Goal: Task Accomplishment & Management: Complete application form

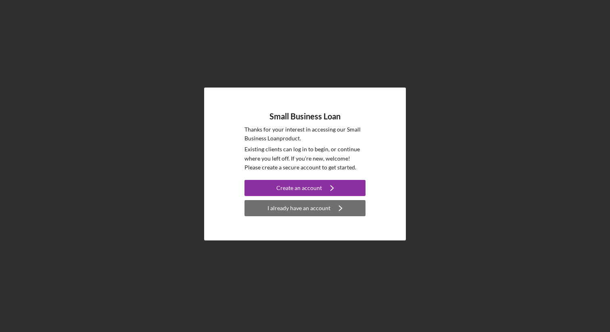
click at [308, 208] on div "I already have an account" at bounding box center [299, 208] width 63 height 16
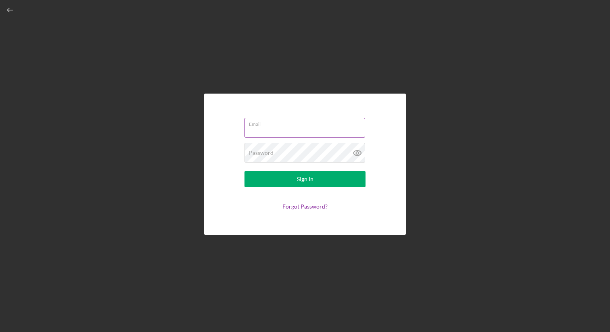
click at [283, 130] on input "Email" at bounding box center [305, 127] width 121 height 19
type input "[EMAIL_ADDRESS][DOMAIN_NAME]"
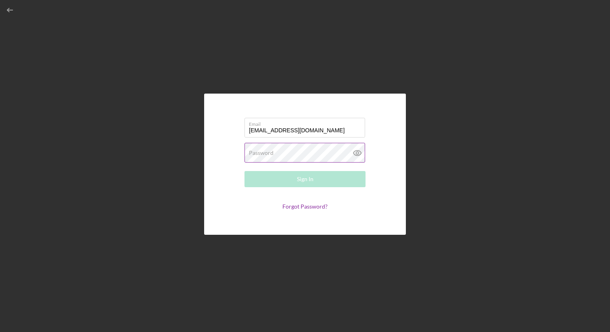
click at [271, 153] on label "Password" at bounding box center [261, 153] width 25 height 6
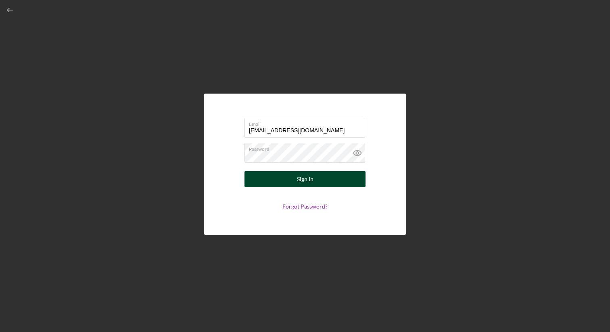
click at [283, 180] on button "Sign In" at bounding box center [305, 179] width 121 height 16
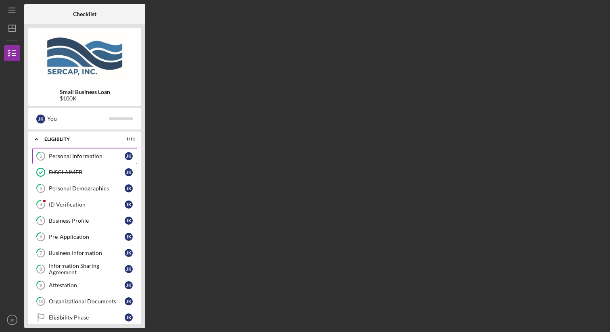
click at [83, 159] on link "1 Personal Information J K" at bounding box center [84, 156] width 105 height 16
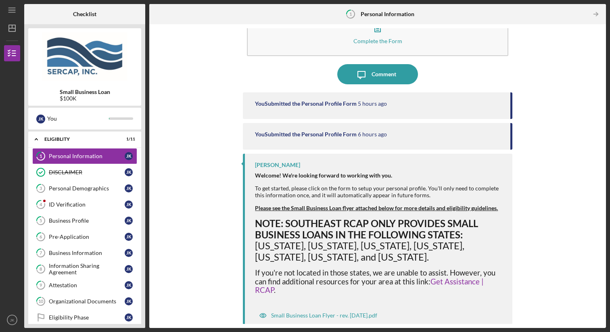
scroll to position [38, 0]
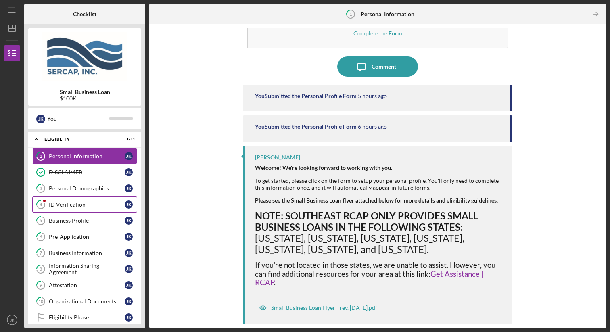
click at [80, 204] on div "ID Verification" at bounding box center [87, 204] width 76 height 6
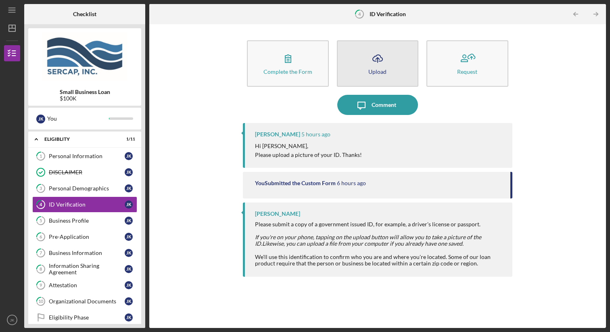
click at [388, 57] on button "Icon/Upload Upload" at bounding box center [378, 63] width 82 height 46
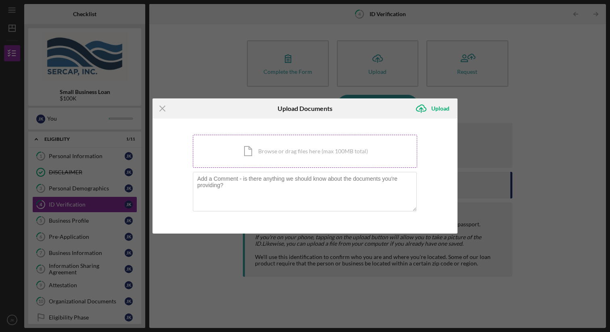
click at [270, 152] on div "Icon/Document Browse or drag files here (max 100MB total) Tap to choose files o…" at bounding box center [305, 151] width 224 height 33
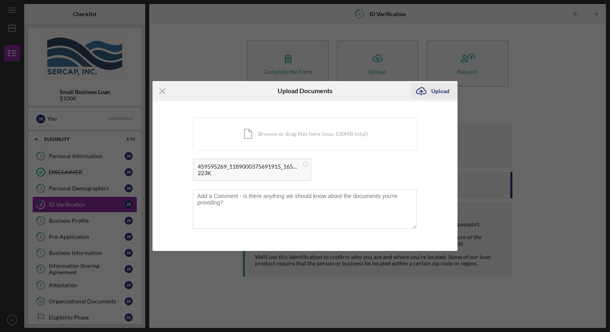
click at [437, 92] on div "Upload" at bounding box center [440, 91] width 18 height 16
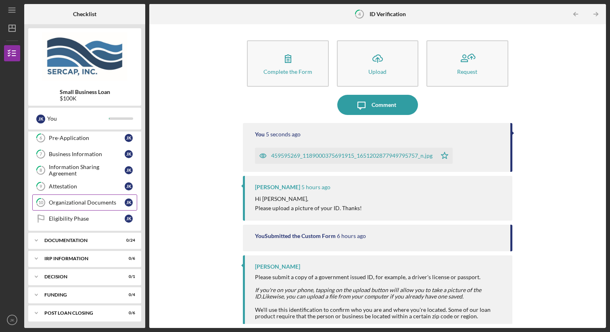
scroll to position [100, 0]
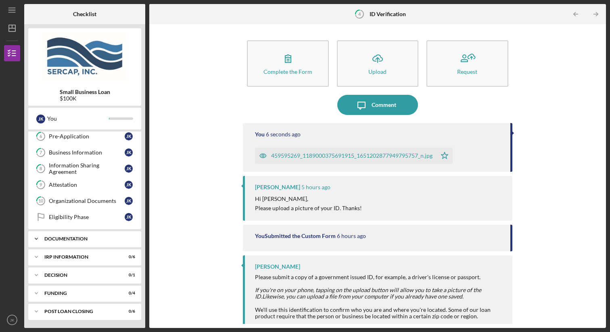
click at [94, 238] on div "Documentation" at bounding box center [87, 239] width 87 height 5
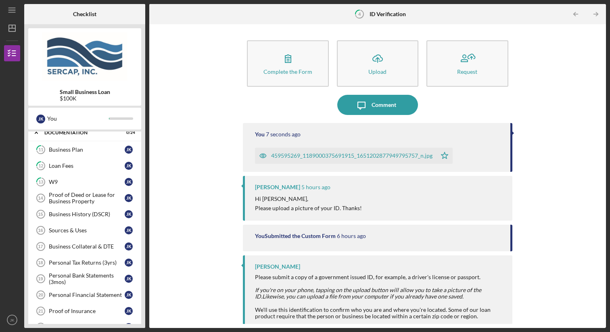
scroll to position [207, 0]
click at [98, 214] on div "Business History (DSCR)" at bounding box center [87, 214] width 76 height 6
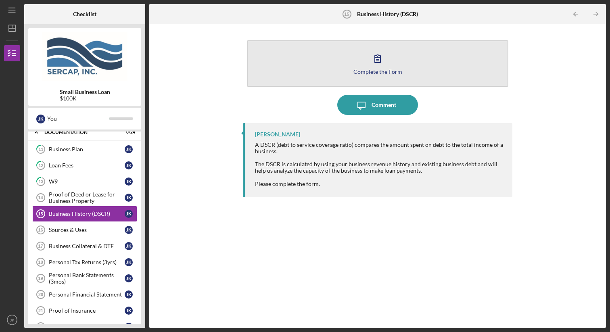
click at [377, 60] on icon "button" at bounding box center [378, 58] width 20 height 20
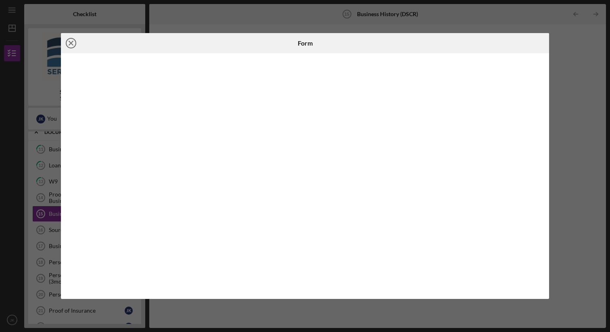
click at [71, 43] on line at bounding box center [71, 43] width 4 height 4
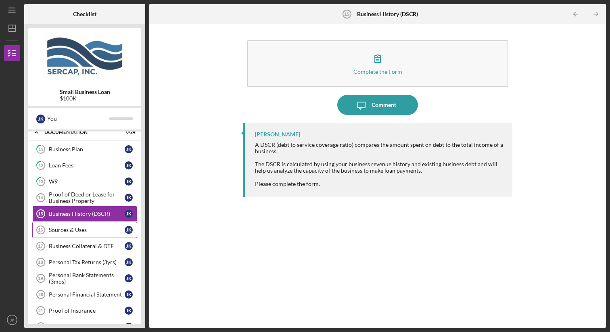
click at [98, 228] on div "Sources & Uses" at bounding box center [87, 230] width 76 height 6
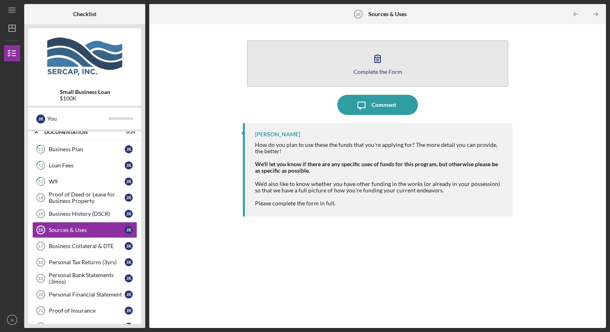
click at [373, 62] on icon "button" at bounding box center [378, 58] width 20 height 20
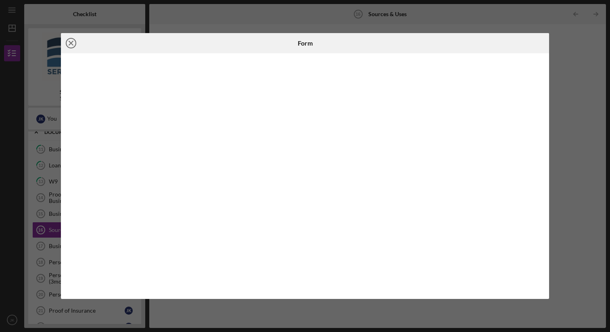
click at [71, 40] on icon "Icon/Close" at bounding box center [71, 43] width 20 height 20
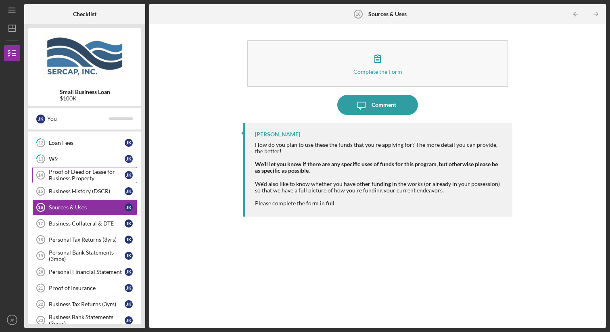
scroll to position [238, 0]
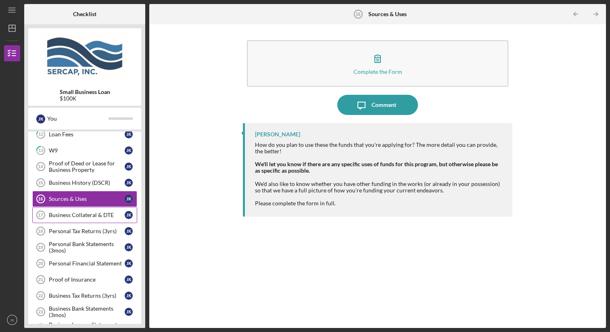
click at [90, 216] on div "Business Collateral & DTE" at bounding box center [87, 215] width 76 height 6
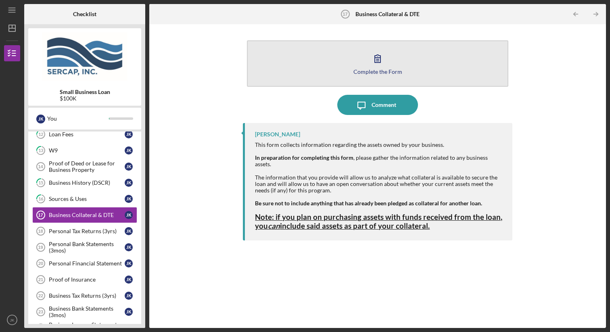
click at [362, 55] on button "Complete the Form Form" at bounding box center [377, 63] width 261 height 46
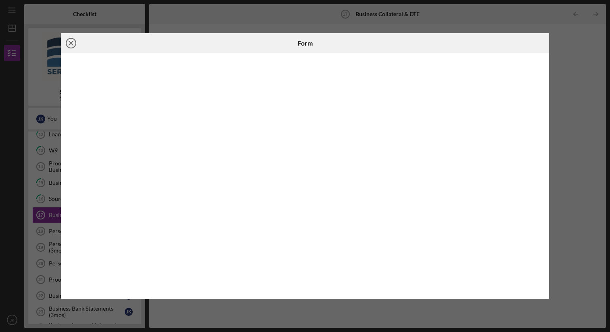
click at [72, 44] on icon "Icon/Close" at bounding box center [71, 43] width 20 height 20
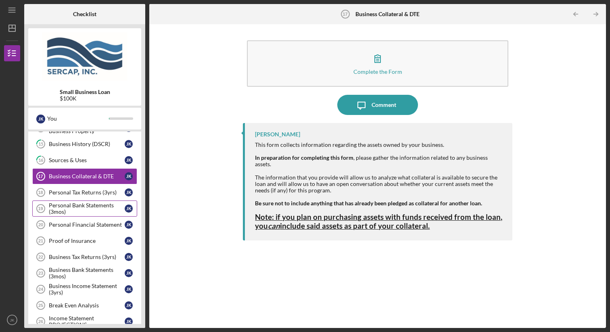
scroll to position [283, 0]
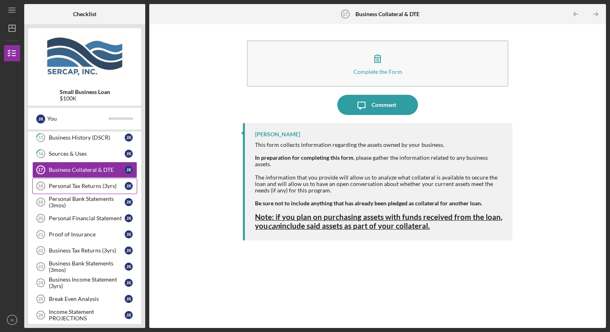
click at [82, 184] on div "Personal Tax Returns (3yrs)" at bounding box center [87, 186] width 76 height 6
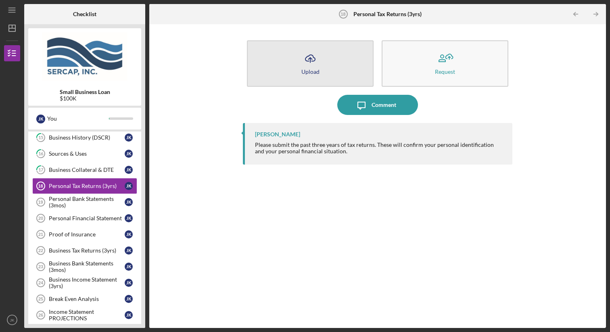
click at [295, 60] on button "Icon/Upload Upload" at bounding box center [310, 63] width 127 height 46
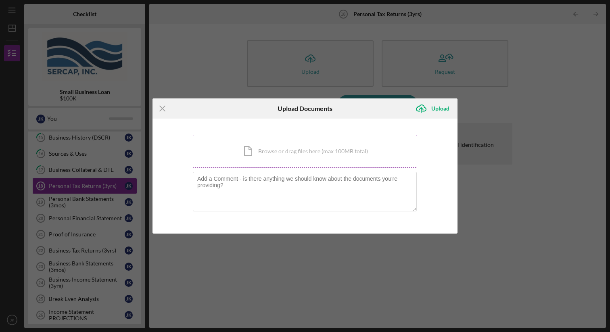
click at [273, 155] on div "Icon/Document Browse or drag files here (max 100MB total) Tap to choose files o…" at bounding box center [305, 151] width 224 height 33
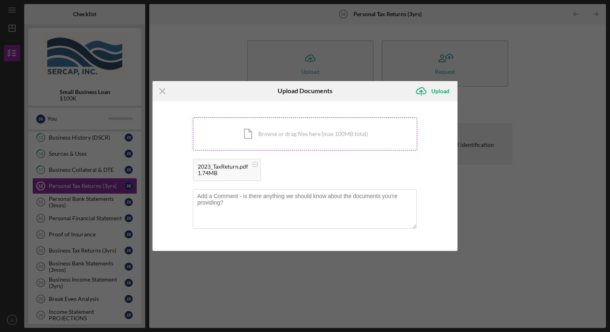
click at [275, 136] on div "Icon/Document Browse or drag files here (max 100MB total) Tap to choose files o…" at bounding box center [305, 133] width 224 height 33
click at [263, 124] on div "Icon/Document Browse or drag files here (max 100MB total) Tap to choose files o…" at bounding box center [305, 133] width 224 height 33
click at [446, 96] on div "Upload" at bounding box center [440, 91] width 18 height 16
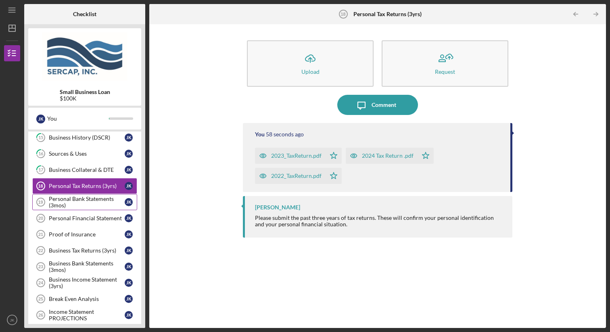
click at [91, 199] on div "Personal Bank Statements (3mos)" at bounding box center [87, 202] width 76 height 13
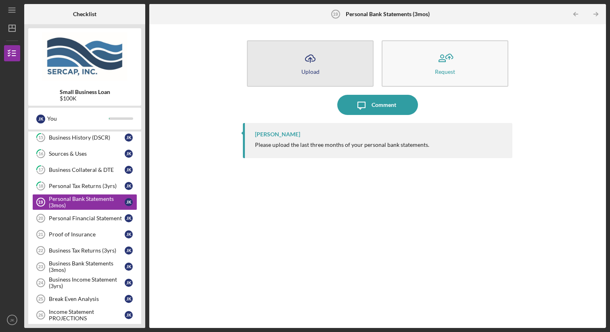
click at [324, 64] on button "Icon/Upload Upload" at bounding box center [310, 63] width 127 height 46
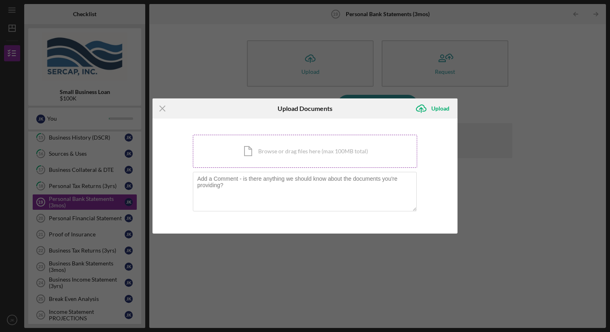
click at [275, 150] on div "Icon/Document Browse or drag files here (max 100MB total) Tap to choose files o…" at bounding box center [305, 151] width 224 height 33
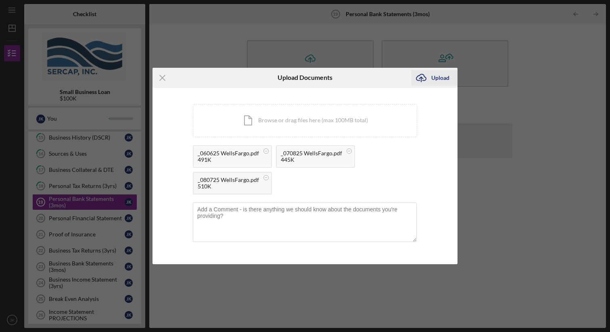
click at [439, 77] on div "Upload" at bounding box center [440, 78] width 18 height 16
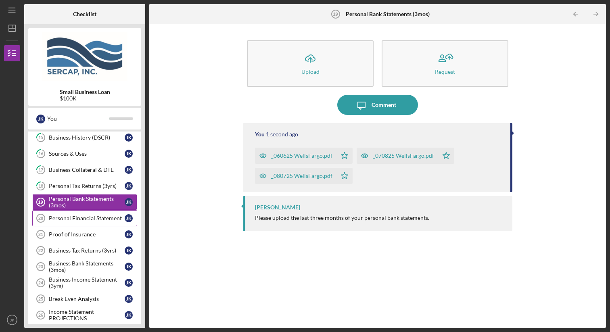
click at [89, 221] on div "Personal Financial Statement" at bounding box center [87, 218] width 76 height 6
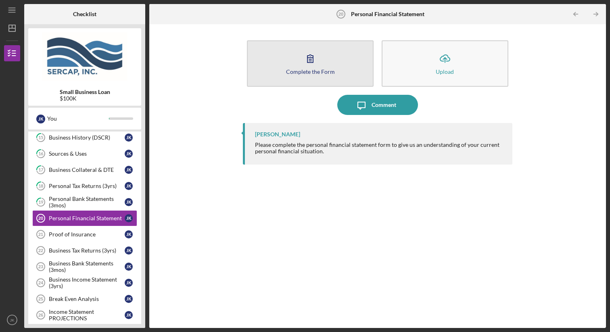
click at [309, 61] on icon "button" at bounding box center [310, 58] width 20 height 20
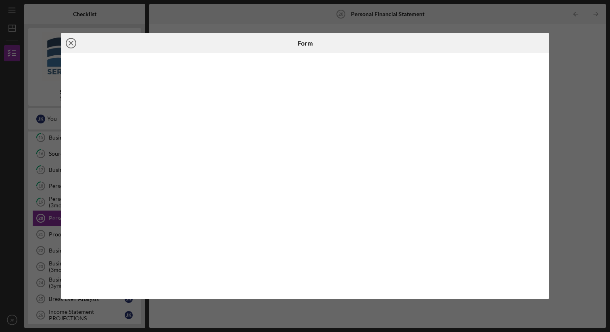
click at [70, 44] on icon "Icon/Close" at bounding box center [71, 43] width 20 height 20
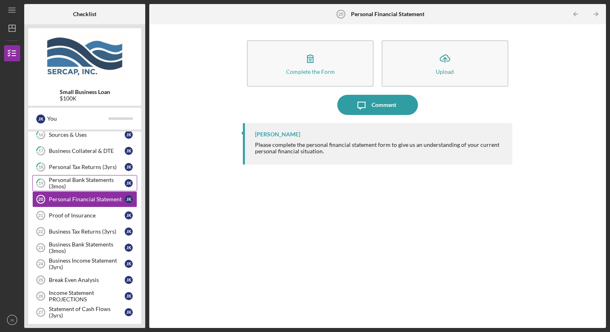
scroll to position [303, 0]
click at [88, 216] on div "Proof of Insurance" at bounding box center [87, 215] width 76 height 6
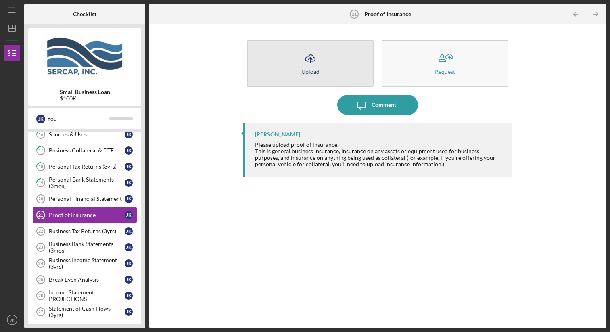
click at [299, 76] on button "Icon/Upload Upload" at bounding box center [310, 63] width 127 height 46
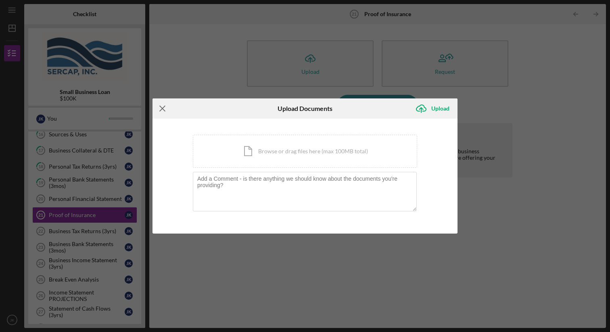
click at [162, 109] on line at bounding box center [162, 108] width 5 height 5
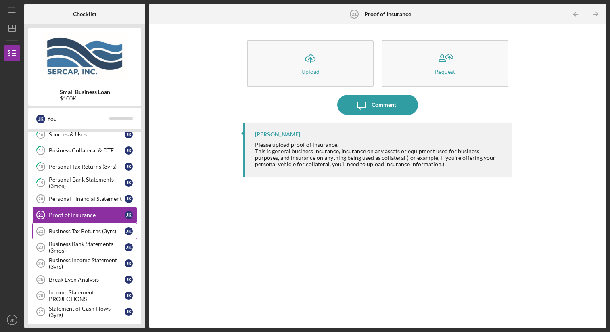
click at [101, 231] on div "Business Tax Returns (3yrs)" at bounding box center [87, 231] width 76 height 6
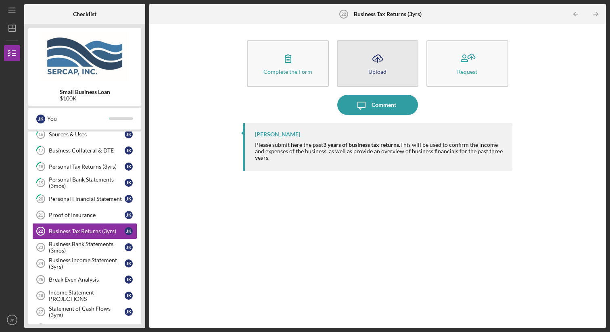
click at [362, 64] on button "Icon/Upload Upload" at bounding box center [378, 63] width 82 height 46
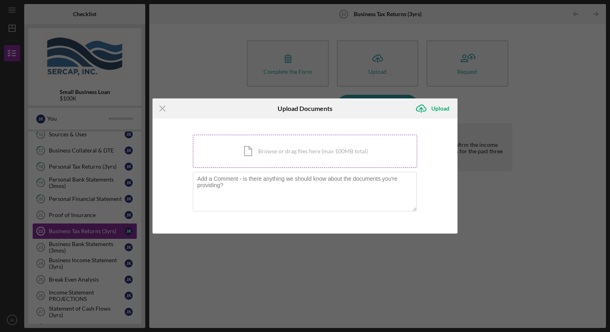
click at [258, 155] on div "Icon/Document Browse or drag files here (max 100MB total) Tap to choose files o…" at bounding box center [305, 151] width 224 height 33
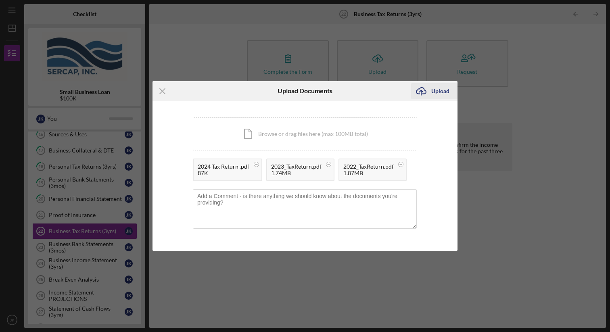
click at [425, 92] on icon "Icon/Upload" at bounding box center [421, 91] width 20 height 20
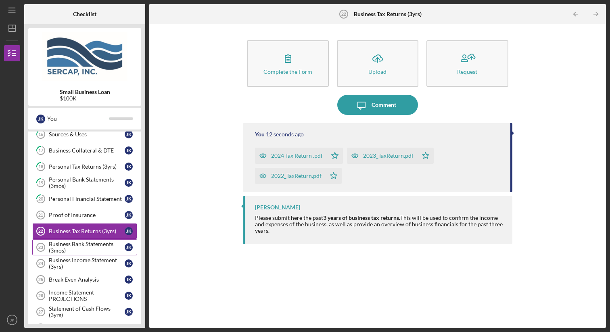
click at [90, 244] on div "Business Bank Statements (3mos)" at bounding box center [87, 247] width 76 height 13
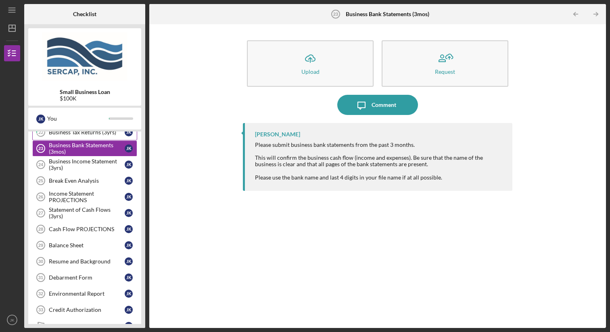
scroll to position [394, 0]
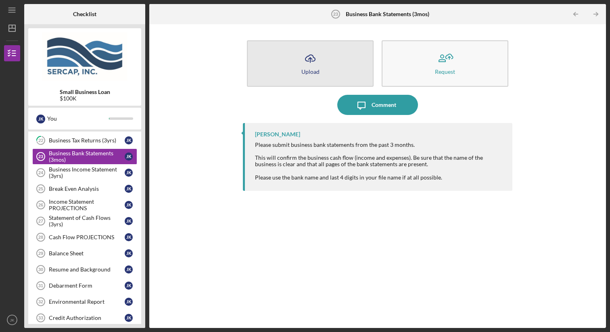
click at [296, 72] on button "Icon/Upload Upload" at bounding box center [310, 63] width 127 height 46
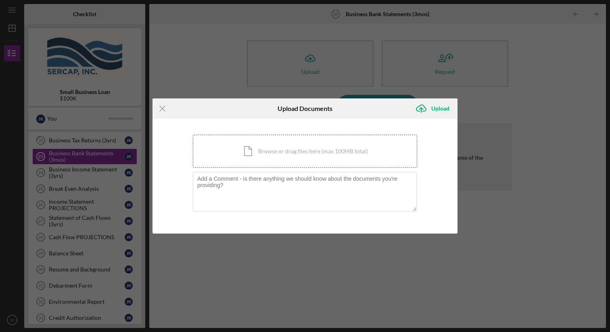
click at [255, 157] on div "Icon/Document Browse or drag files here (max 100MB total) Tap to choose files o…" at bounding box center [305, 151] width 224 height 33
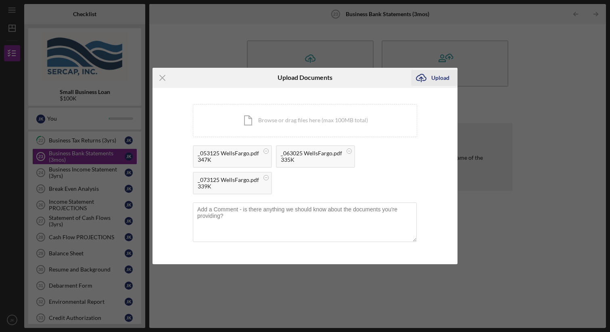
click at [434, 78] on div "Upload" at bounding box center [440, 78] width 18 height 16
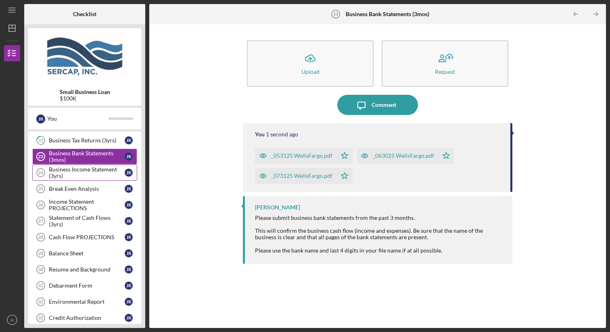
click at [88, 174] on div "Business Income Statement (3yrs)" at bounding box center [87, 172] width 76 height 13
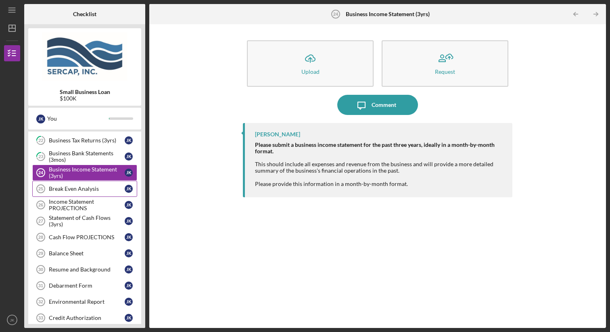
click at [86, 188] on div "Break Even Analysis" at bounding box center [87, 189] width 76 height 6
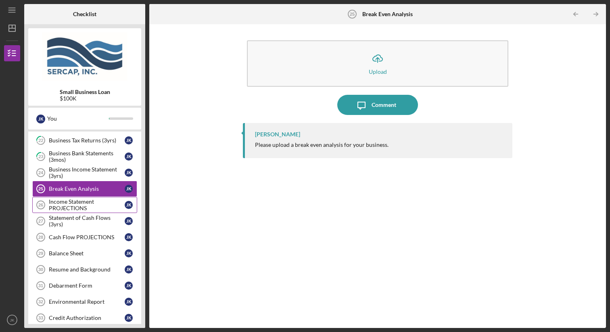
click at [90, 204] on div "Income Statement PROJECTIONS" at bounding box center [87, 205] width 76 height 13
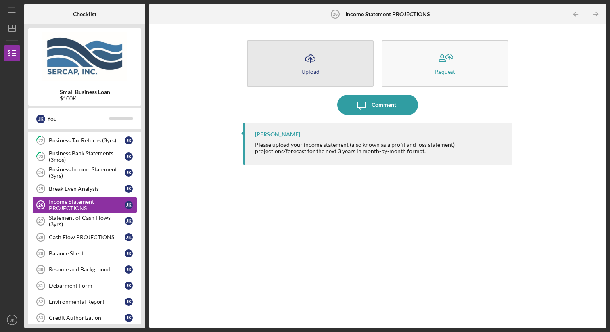
click at [315, 69] on div "Upload" at bounding box center [310, 72] width 18 height 6
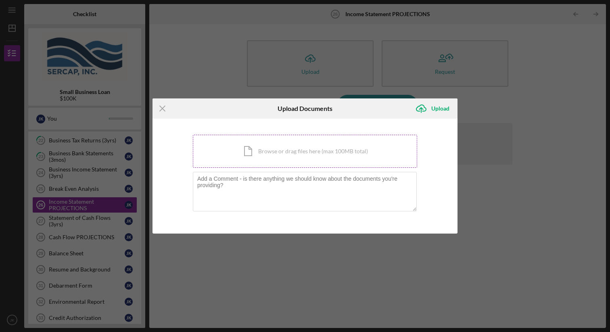
click at [284, 143] on div "Icon/Document Browse or drag files here (max 100MB total) Tap to choose files o…" at bounding box center [305, 151] width 224 height 33
click at [257, 160] on div "Icon/Document Browse or drag files here (max 100MB total) Tap to choose files o…" at bounding box center [305, 151] width 224 height 33
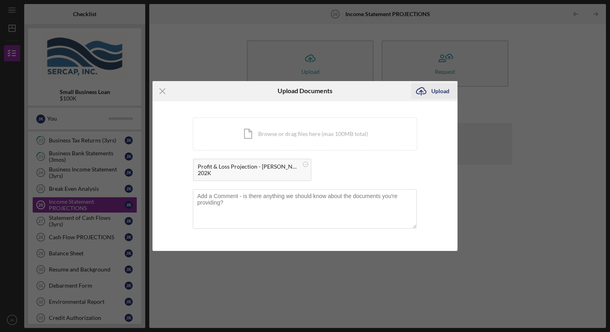
click at [430, 90] on icon "Icon/Upload" at bounding box center [421, 91] width 20 height 20
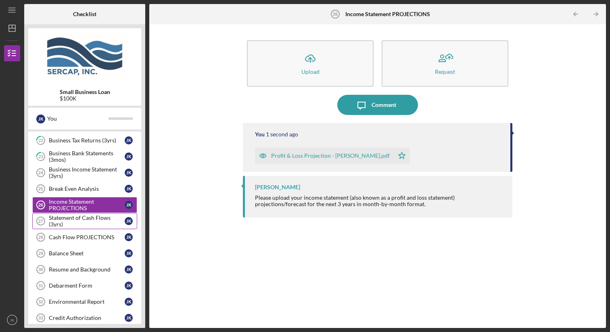
click at [98, 223] on div "Statement of Cash Flows (3yrs)" at bounding box center [87, 221] width 76 height 13
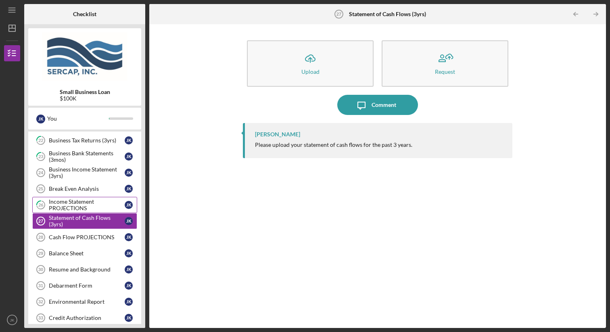
click at [85, 203] on div "Income Statement PROJECTIONS" at bounding box center [87, 205] width 76 height 13
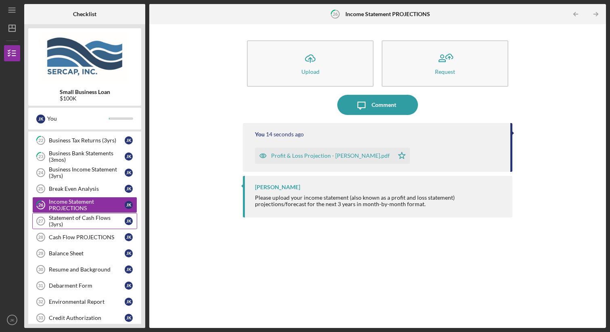
click at [89, 216] on div "Statement of Cash Flows (3yrs)" at bounding box center [87, 221] width 76 height 13
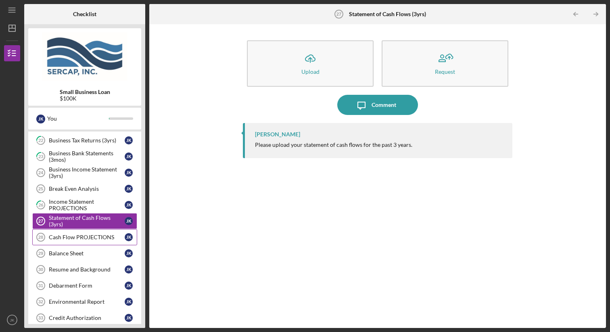
click at [86, 237] on div "Cash Flow PROJECTIONS" at bounding box center [87, 237] width 76 height 6
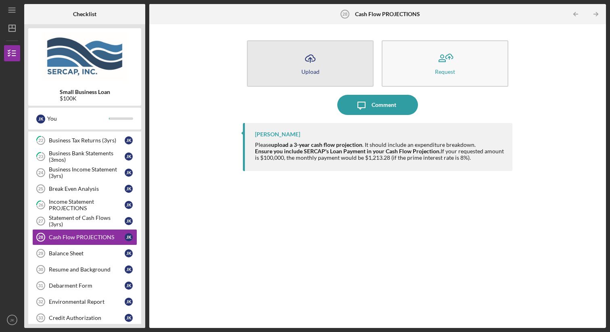
click at [329, 60] on button "Icon/Upload Upload" at bounding box center [310, 63] width 127 height 46
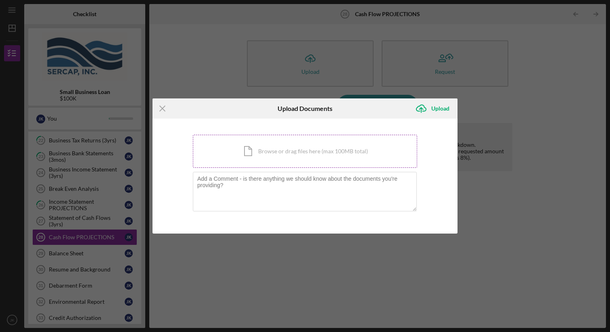
click at [274, 156] on div "Icon/Document Browse or drag files here (max 100MB total) Tap to choose files o…" at bounding box center [305, 151] width 224 height 33
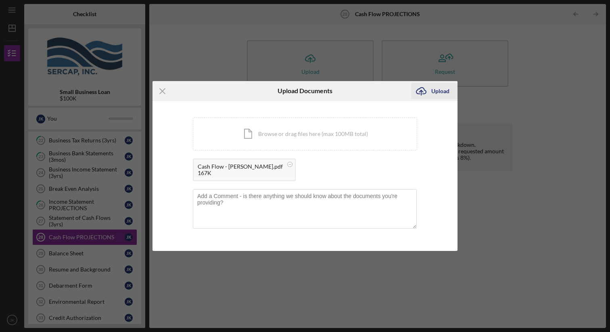
click at [438, 88] on div "Upload" at bounding box center [440, 91] width 18 height 16
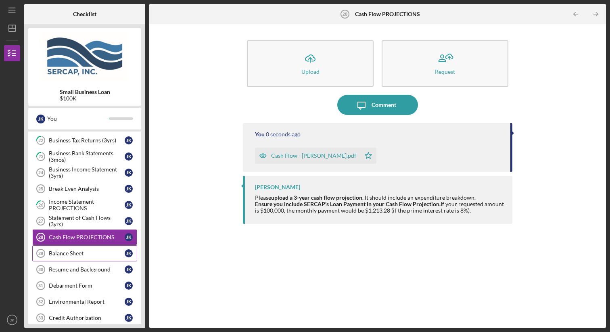
click at [86, 251] on div "Balance Sheet" at bounding box center [87, 253] width 76 height 6
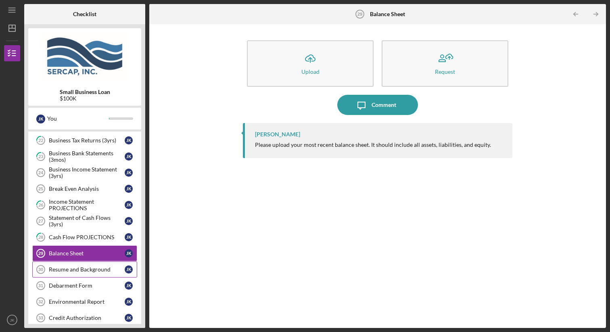
click at [105, 268] on div "Resume and Background" at bounding box center [87, 269] width 76 height 6
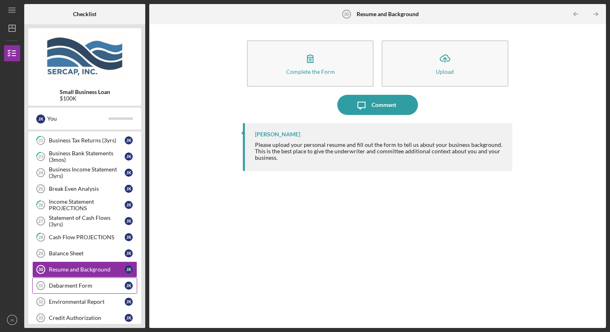
click at [97, 282] on link "Debarment Form 31 Debarment Form J K" at bounding box center [84, 286] width 105 height 16
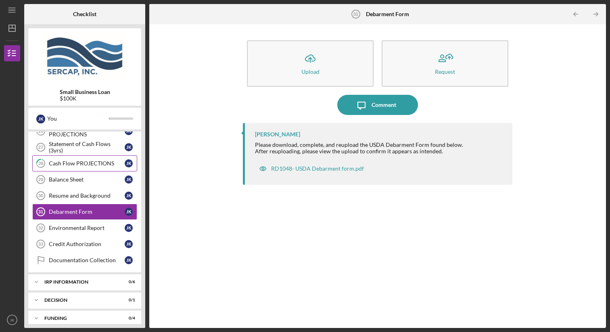
scroll to position [468, 0]
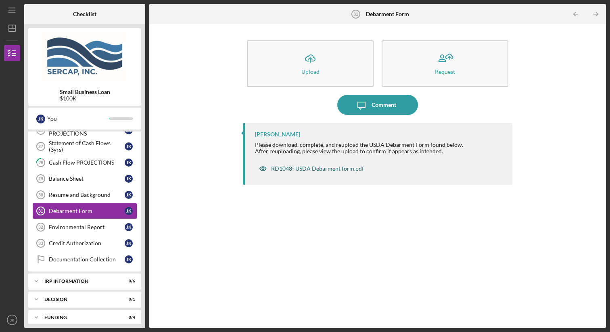
click at [311, 167] on div "RD1048- USDA Debarment form.pdf" at bounding box center [317, 168] width 93 height 6
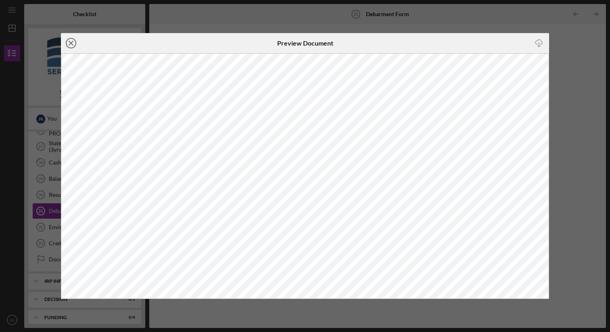
click at [69, 39] on circle at bounding box center [71, 43] width 10 height 10
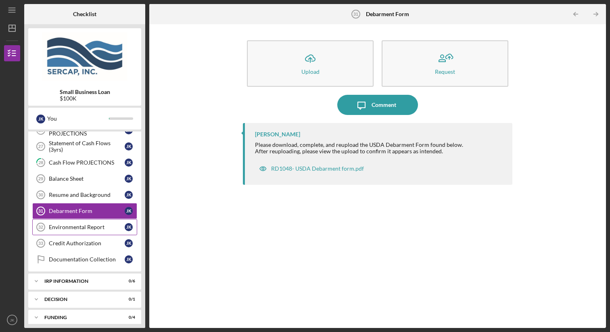
click at [92, 229] on div "Environmental Report" at bounding box center [87, 227] width 76 height 6
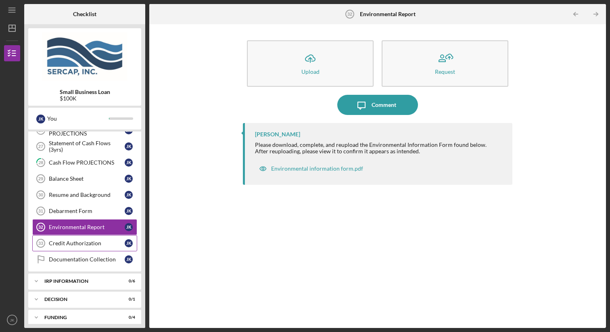
click at [94, 243] on div "Credit Authorization" at bounding box center [87, 243] width 76 height 6
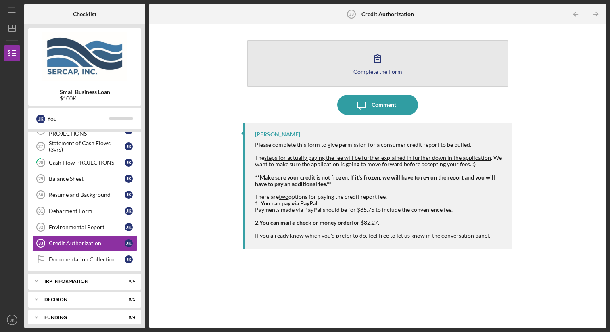
click at [382, 68] on button "Complete the Form Form" at bounding box center [377, 63] width 261 height 46
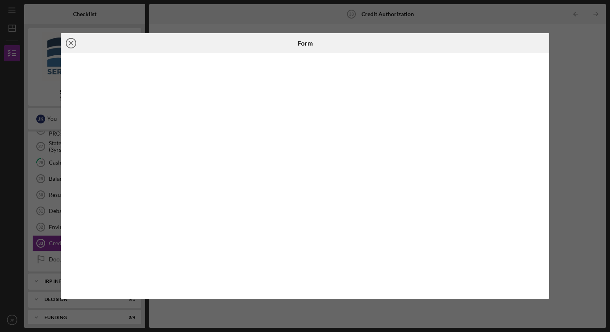
click at [71, 46] on icon "Icon/Close" at bounding box center [71, 43] width 20 height 20
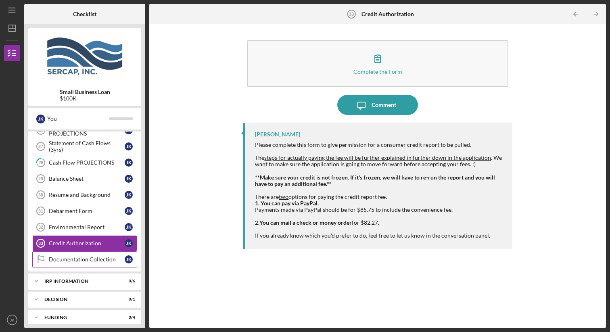
click at [85, 259] on div "Documentation Collection" at bounding box center [87, 259] width 76 height 6
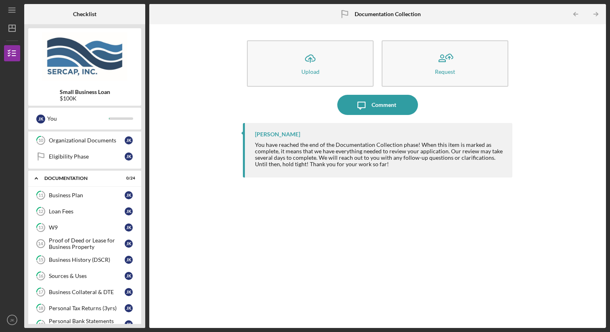
scroll to position [169, 0]
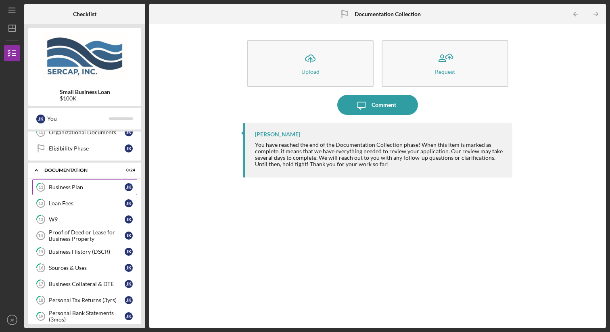
click at [90, 190] on div "Business Plan" at bounding box center [87, 187] width 76 height 6
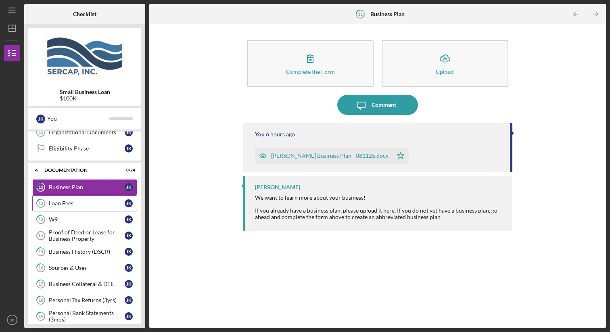
click at [86, 205] on div "Loan Fees" at bounding box center [87, 203] width 76 height 6
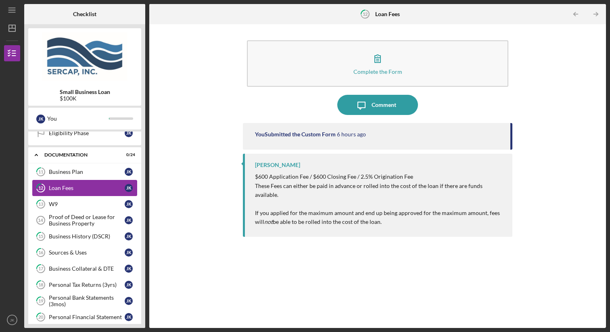
scroll to position [196, 0]
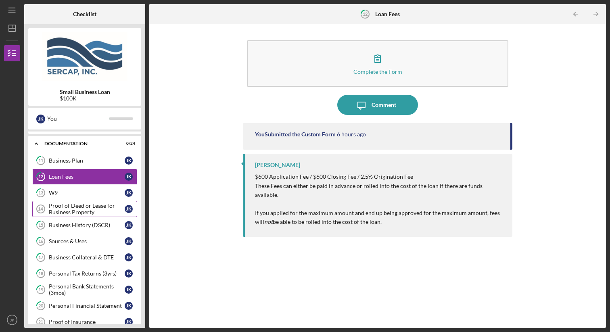
click at [86, 208] on div "Proof of Deed or Lease for Business Property" at bounding box center [87, 209] width 76 height 13
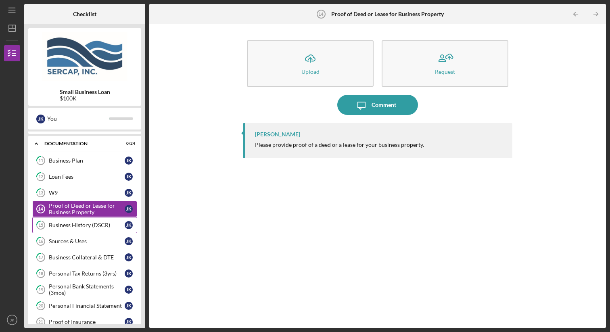
click at [92, 228] on div "Business History (DSCR)" at bounding box center [87, 225] width 76 height 6
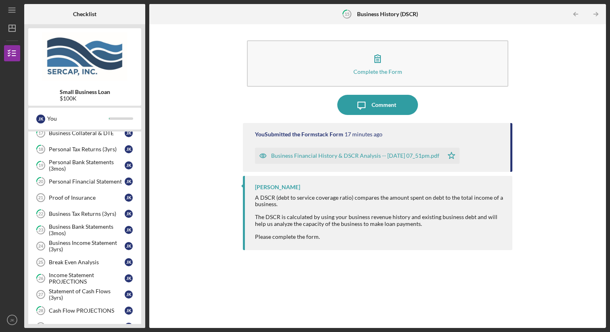
scroll to position [324, 0]
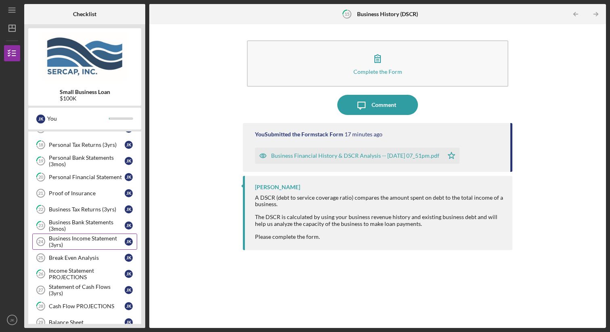
click at [95, 240] on div "Business Income Statement (3yrs)" at bounding box center [87, 241] width 76 height 13
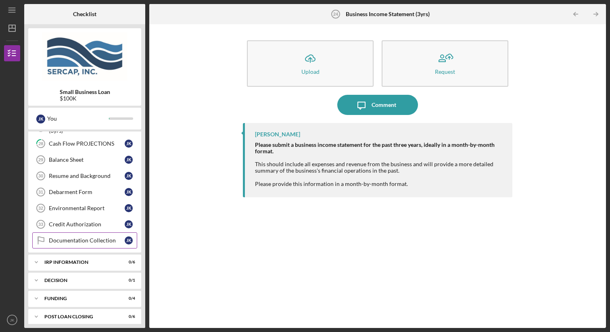
scroll to position [492, 0]
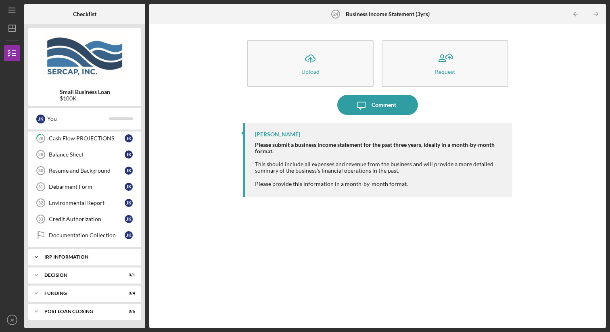
click at [90, 257] on div "IRP Information" at bounding box center [87, 257] width 87 height 5
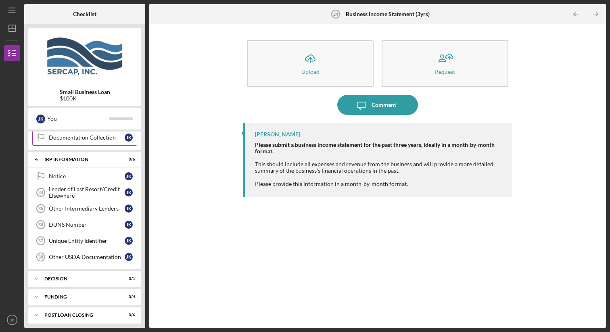
scroll to position [594, 0]
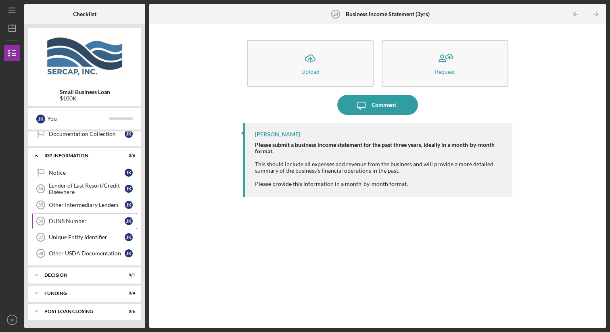
click at [88, 218] on div "DUNS Number" at bounding box center [87, 221] width 76 height 6
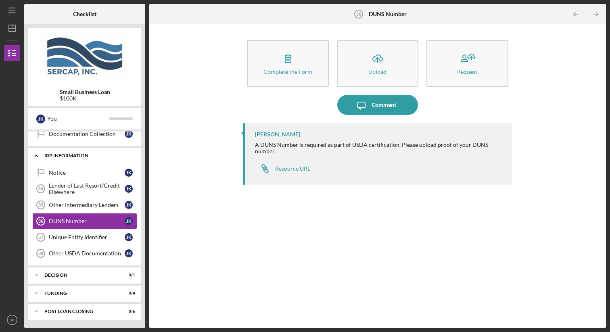
click at [86, 156] on div "IRP Information" at bounding box center [87, 155] width 87 height 5
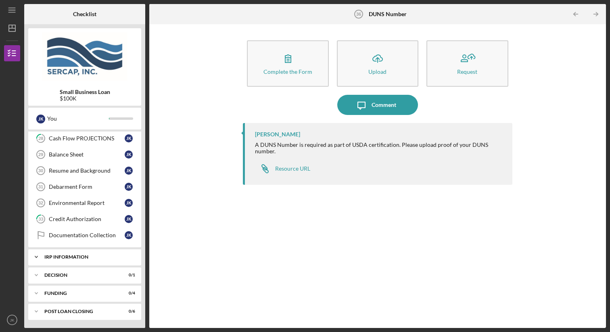
scroll to position [492, 0]
click at [91, 271] on div "Icon/Expander Decision 0 / 1" at bounding box center [84, 275] width 113 height 16
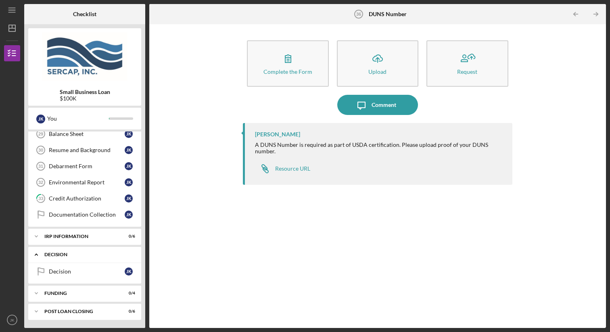
click at [83, 252] on div "Icon/Expander Decision 0 / 1" at bounding box center [84, 255] width 113 height 17
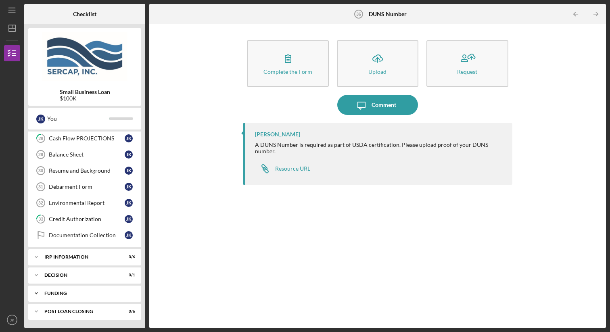
click at [73, 295] on div "Funding" at bounding box center [87, 293] width 87 height 5
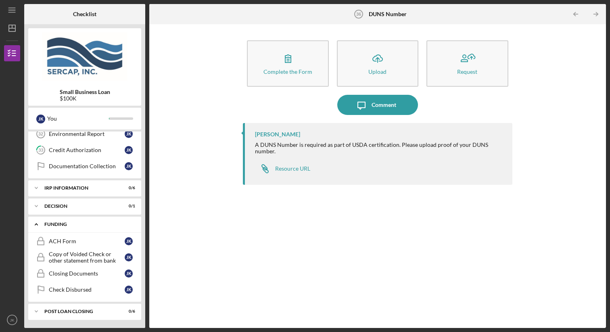
click at [73, 226] on div "Funding" at bounding box center [87, 224] width 87 height 5
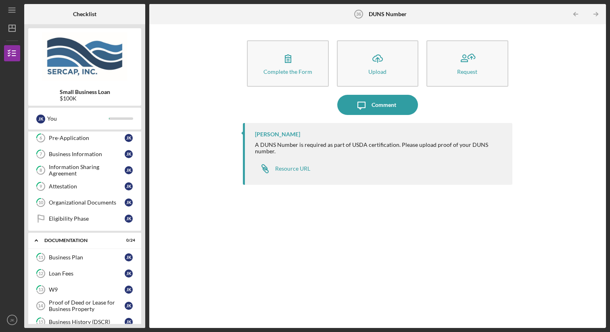
scroll to position [90, 0]
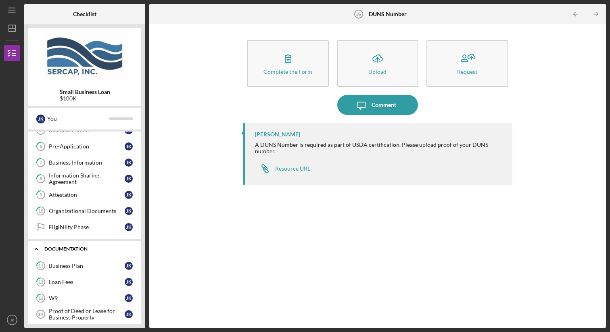
click at [75, 249] on div "Documentation" at bounding box center [87, 249] width 87 height 5
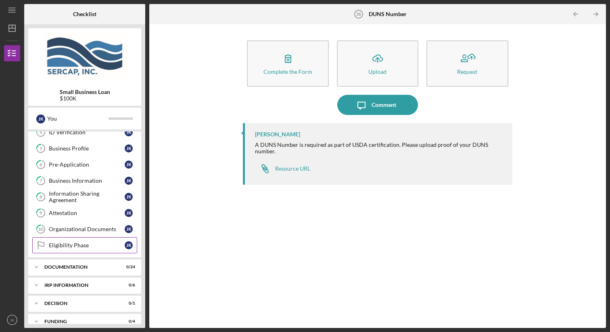
scroll to position [66, 0]
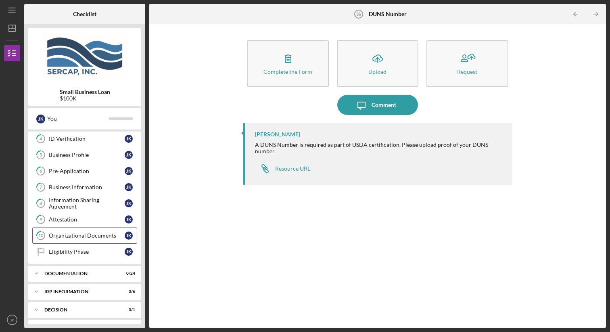
click at [87, 237] on div "Organizational Documents" at bounding box center [87, 235] width 76 height 6
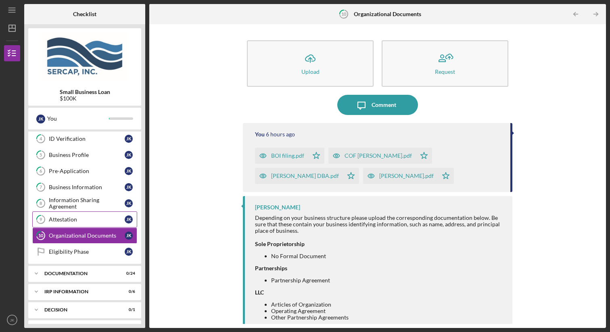
click at [75, 221] on div "Attestation" at bounding box center [87, 219] width 76 height 6
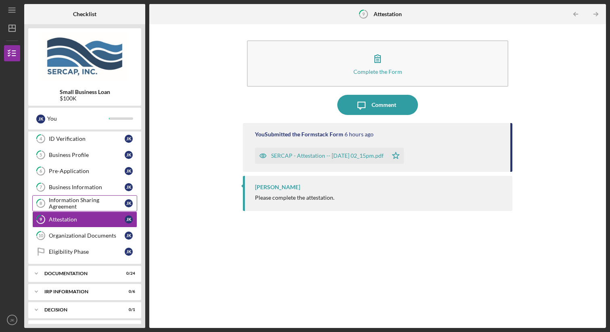
click at [75, 203] on div "Information Sharing Agreement" at bounding box center [87, 203] width 76 height 13
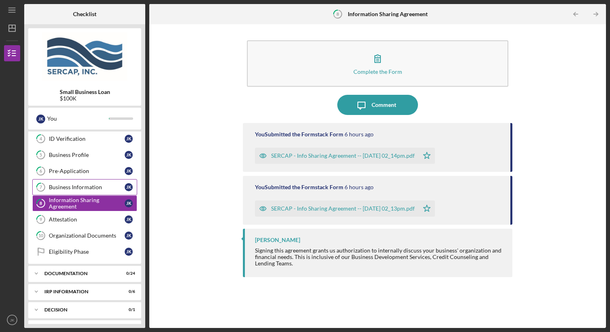
click at [76, 187] on div "Business Information" at bounding box center [87, 187] width 76 height 6
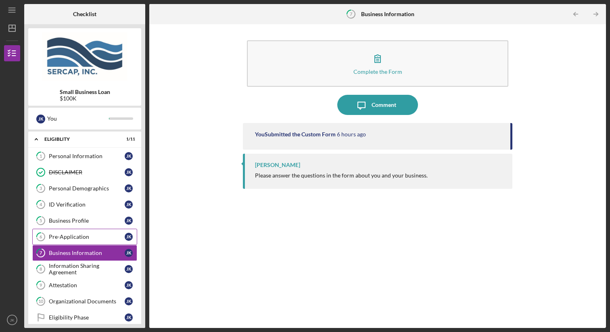
click at [84, 239] on div "Pre-Application" at bounding box center [87, 237] width 76 height 6
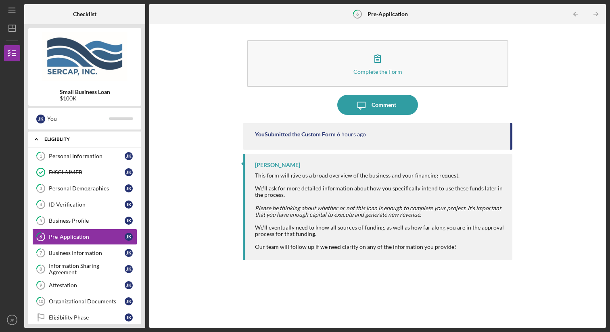
click at [83, 140] on div "Eligiblity" at bounding box center [87, 139] width 87 height 5
